Goal: Task Accomplishment & Management: Manage account settings

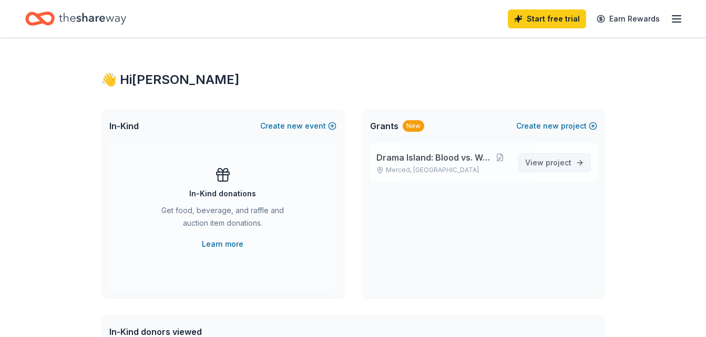
drag, startPoint x: 0, startPoint y: 0, endPoint x: 552, endPoint y: 165, distance: 576.1
click at [552, 165] on span "project" at bounding box center [559, 162] width 26 height 9
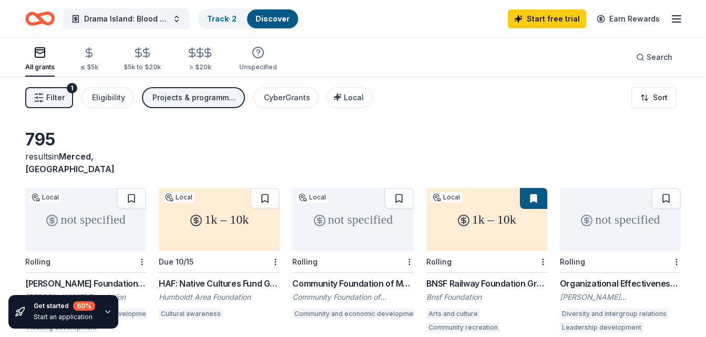
click at [681, 20] on icon "button" at bounding box center [676, 19] width 13 height 13
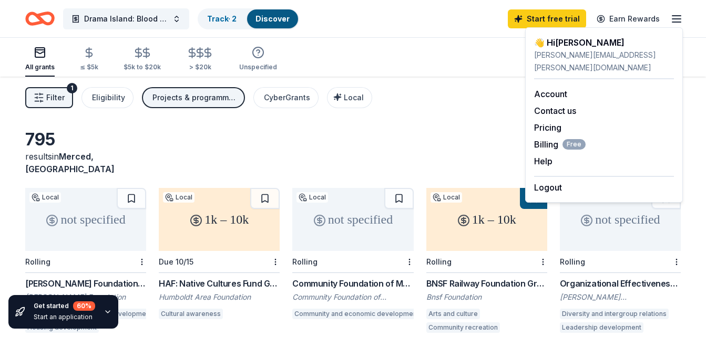
click at [574, 176] on div "Logout" at bounding box center [604, 185] width 140 height 18
click at [547, 181] on button "Logout" at bounding box center [548, 187] width 28 height 13
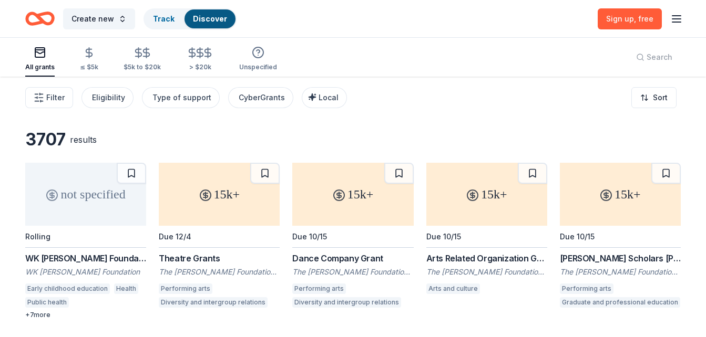
click at [673, 17] on icon "button" at bounding box center [676, 19] width 13 height 13
click at [550, 104] on button "Log in" at bounding box center [546, 102] width 24 height 13
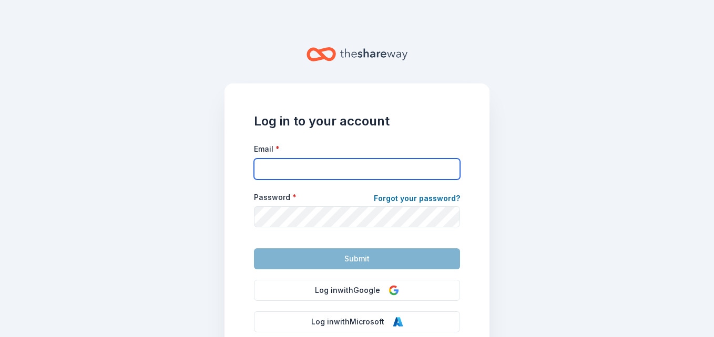
click at [280, 176] on input "Email *" at bounding box center [357, 169] width 206 height 21
type input "info@phoenixcreativecollective.com"
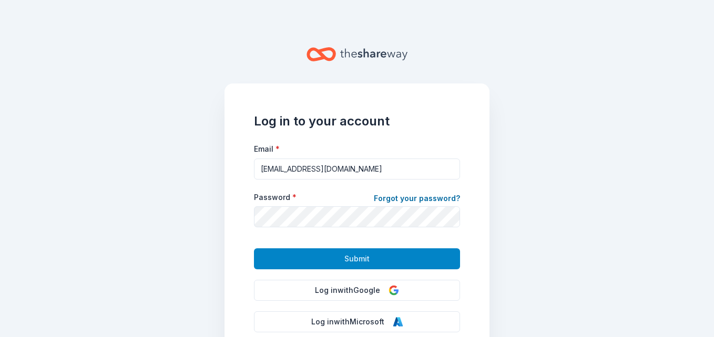
click at [351, 257] on span "Submit" at bounding box center [356, 259] width 25 height 13
